Goal: Communication & Community: Participate in discussion

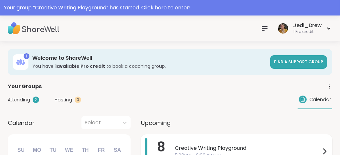
click at [195, 149] on span "Creative Writing Playground" at bounding box center [248, 149] width 146 height 8
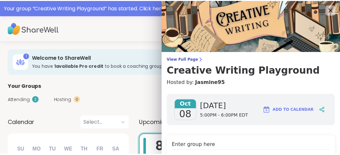
scroll to position [97, 0]
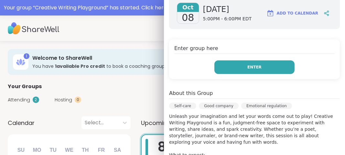
click at [235, 69] on button "Enter" at bounding box center [254, 67] width 80 height 14
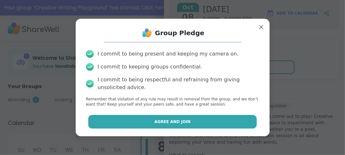
click at [192, 120] on button "Agree and Join" at bounding box center [172, 122] width 169 height 14
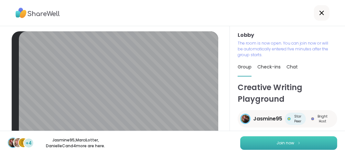
click at [240, 142] on button "Join now" at bounding box center [288, 144] width 97 height 14
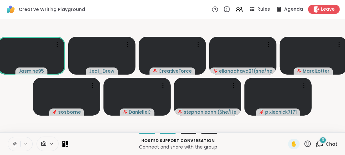
click at [16, 140] on button at bounding box center [14, 144] width 12 height 14
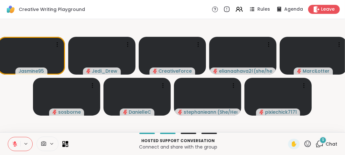
click at [16, 140] on button at bounding box center [14, 144] width 12 height 14
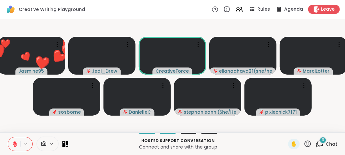
click at [16, 140] on button at bounding box center [14, 144] width 12 height 14
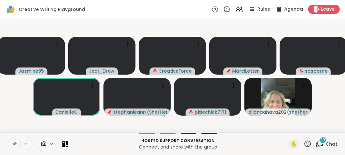
click at [10, 140] on button at bounding box center [14, 144] width 12 height 14
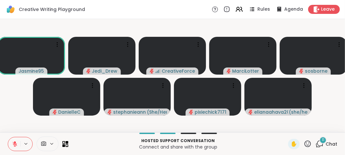
click at [10, 140] on button at bounding box center [14, 144] width 12 height 14
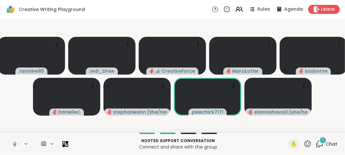
click at [11, 144] on button at bounding box center [14, 144] width 12 height 14
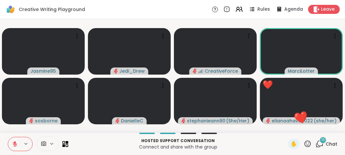
click at [11, 144] on button at bounding box center [14, 144] width 12 height 14
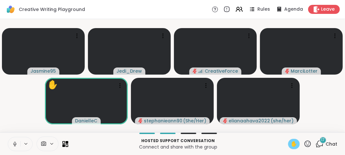
click at [291, 146] on span "✋" at bounding box center [294, 144] width 6 height 8
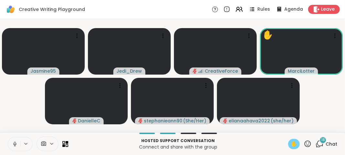
click at [291, 148] on span "✋" at bounding box center [294, 144] width 6 height 8
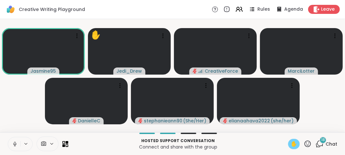
click at [291, 148] on span "✋" at bounding box center [294, 144] width 6 height 8
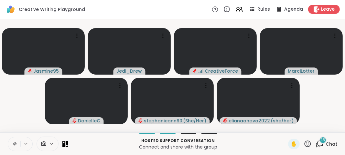
click at [13, 143] on icon at bounding box center [15, 144] width 6 height 6
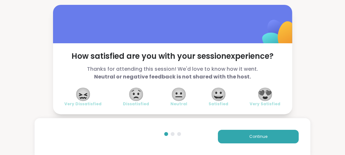
click at [269, 99] on span "😍" at bounding box center [265, 95] width 16 height 12
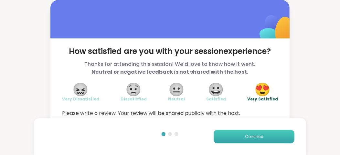
click at [263, 139] on button "Continue" at bounding box center [254, 137] width 81 height 14
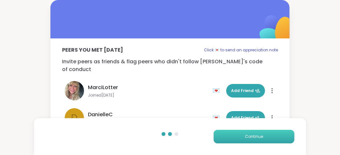
click at [263, 139] on button "Continue" at bounding box center [254, 137] width 81 height 14
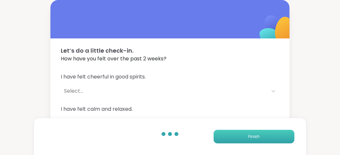
click at [263, 139] on button "Finish" at bounding box center [254, 137] width 81 height 14
